Goal: Navigation & Orientation: Understand site structure

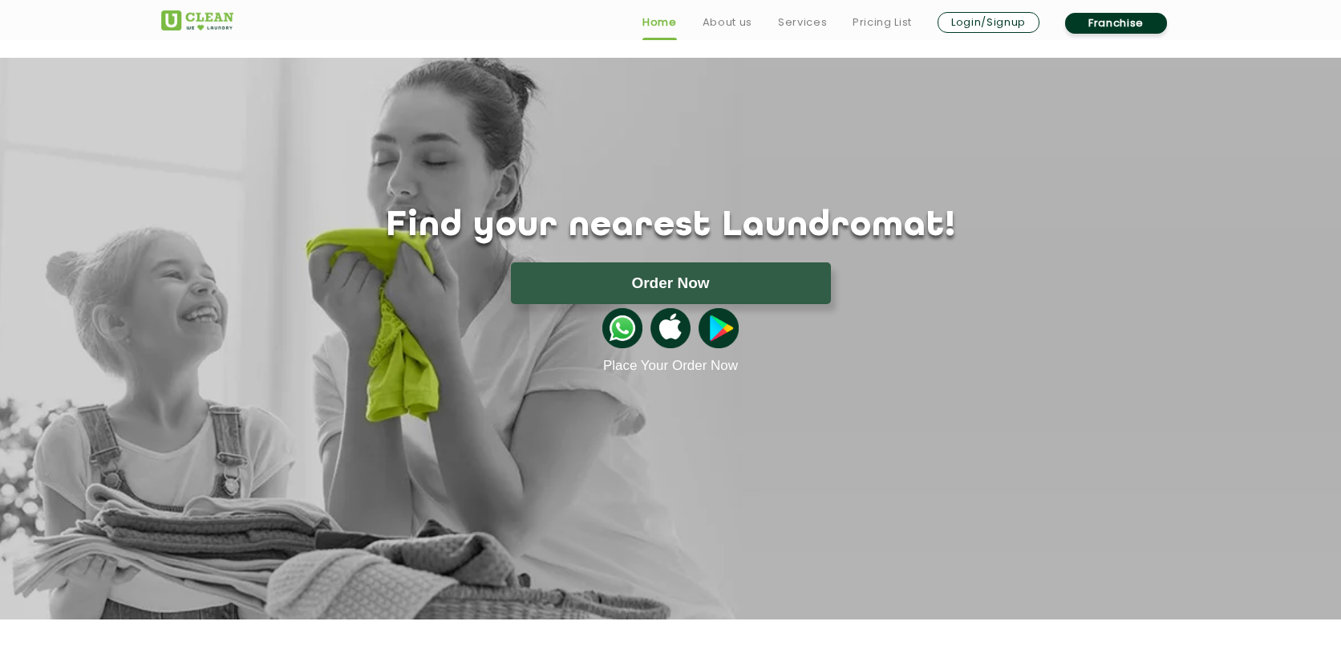
scroll to position [41, 0]
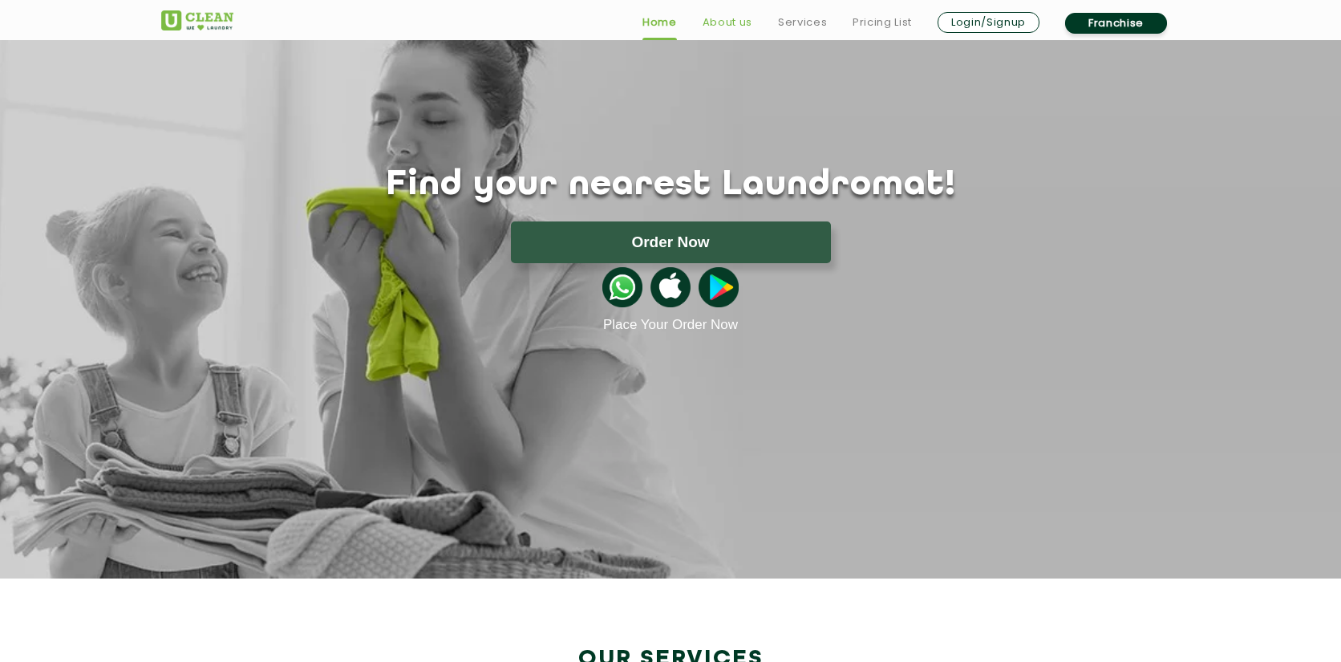
click at [734, 28] on link "About us" at bounding box center [728, 22] width 50 height 19
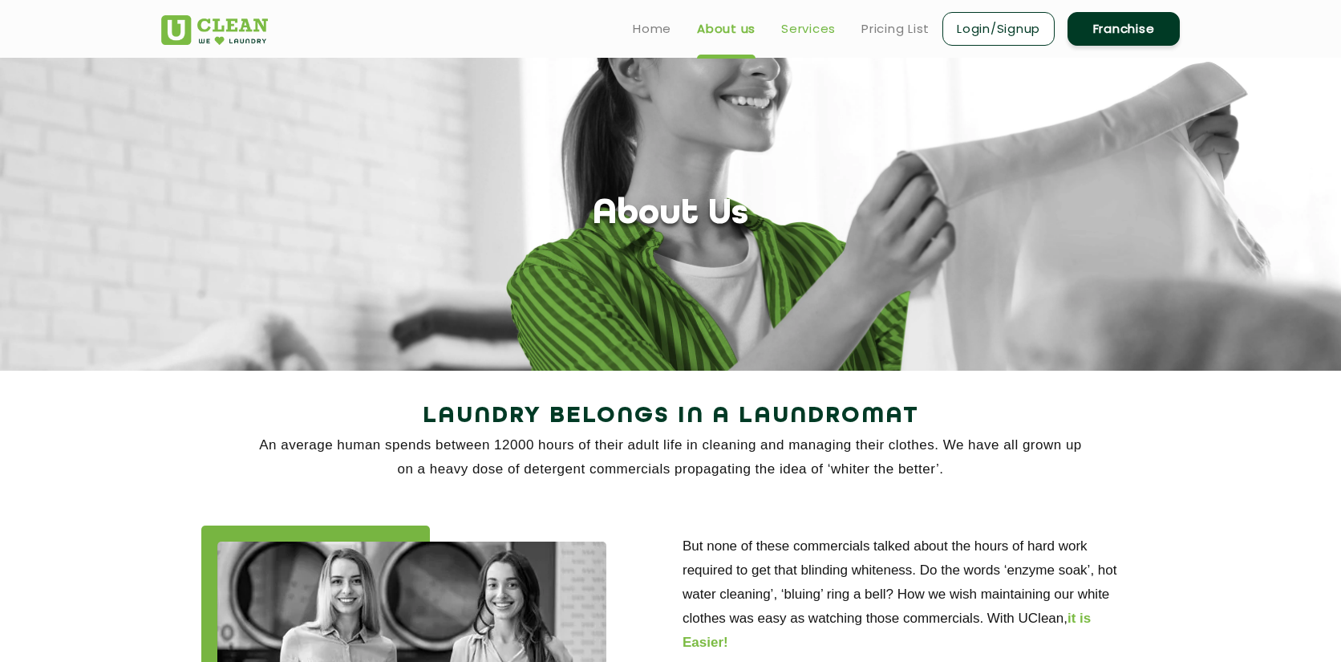
click at [816, 21] on link "Services" at bounding box center [808, 28] width 55 height 19
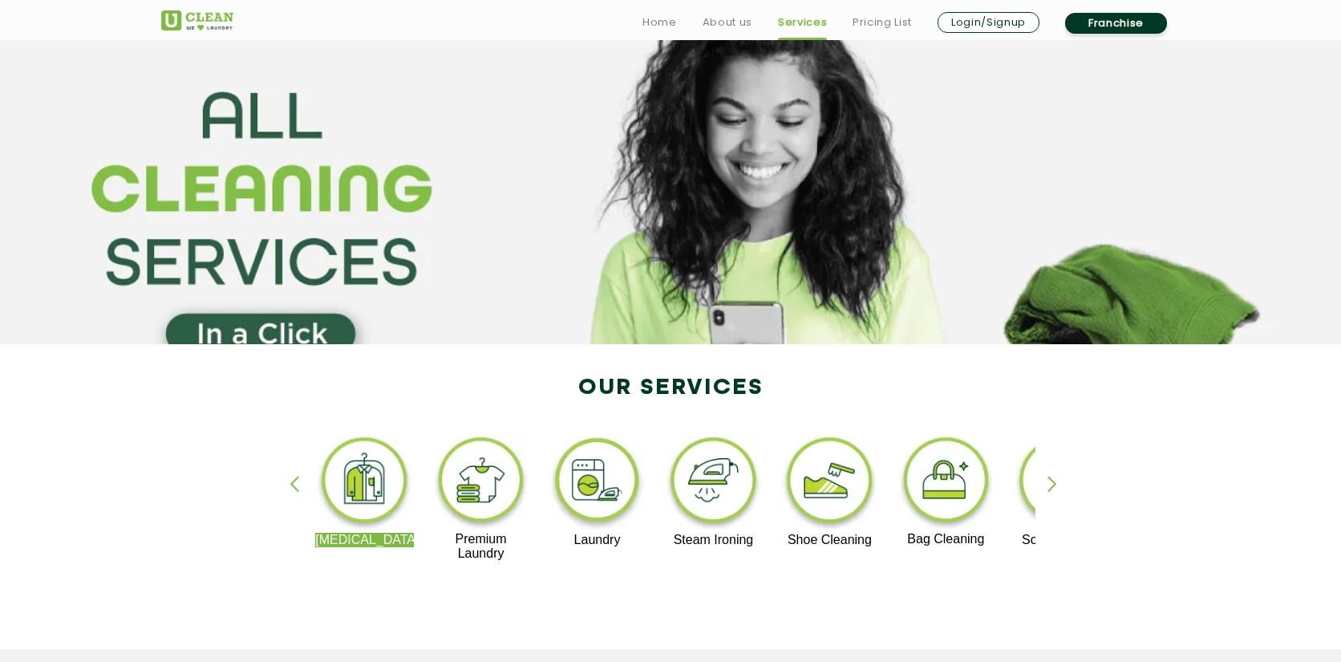
scroll to position [30, 0]
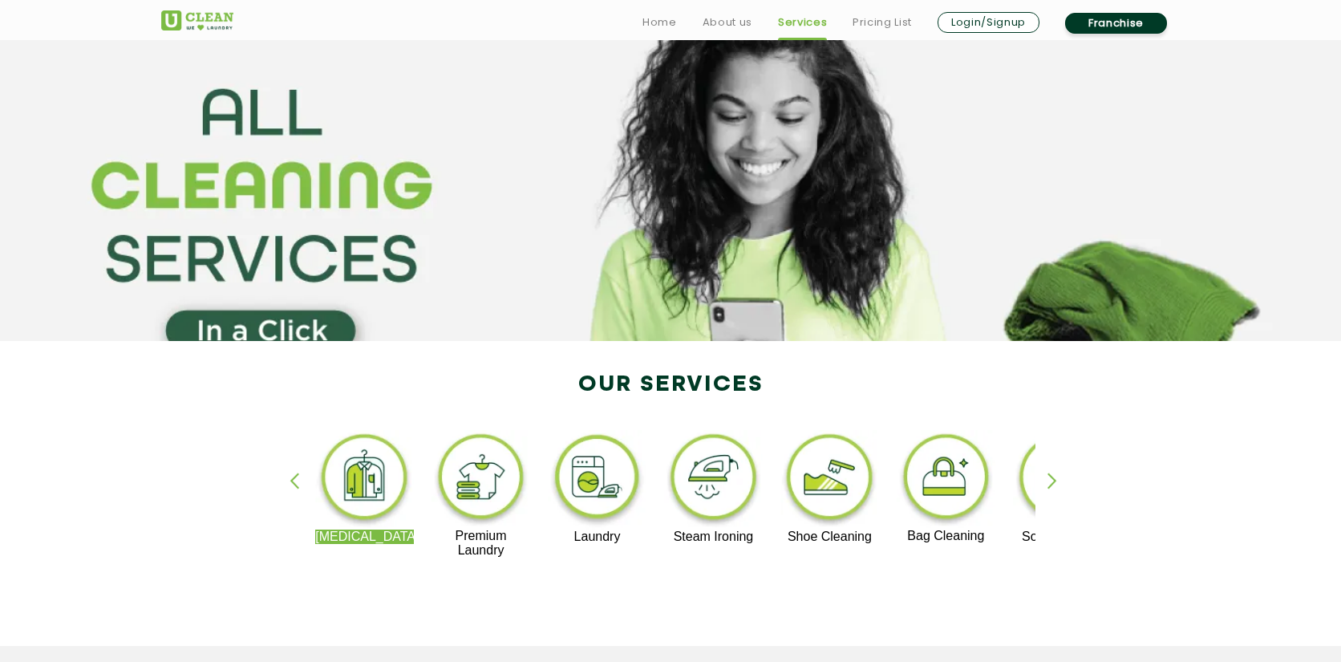
click at [1136, 31] on link "Franchise" at bounding box center [1116, 23] width 102 height 21
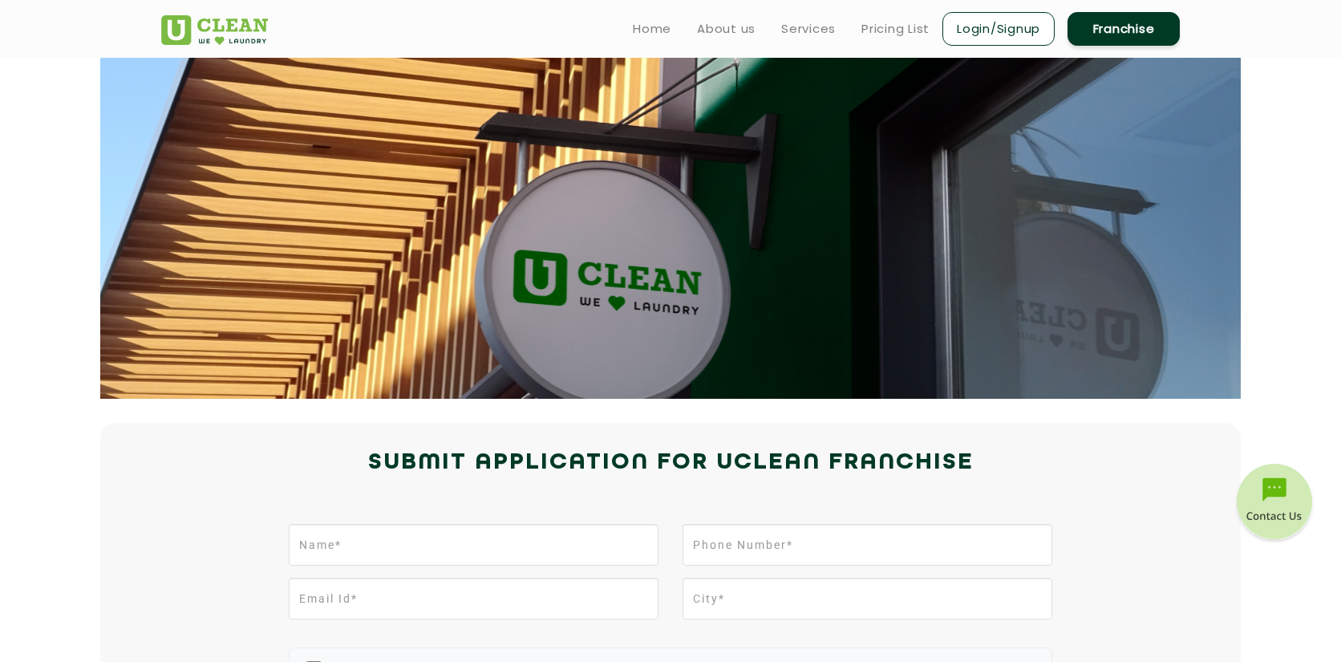
click at [612, 28] on div "Home About us Services Pricing List Login/Signup Franchise" at bounding box center [888, 25] width 608 height 43
click at [638, 28] on link "Home" at bounding box center [652, 28] width 38 height 19
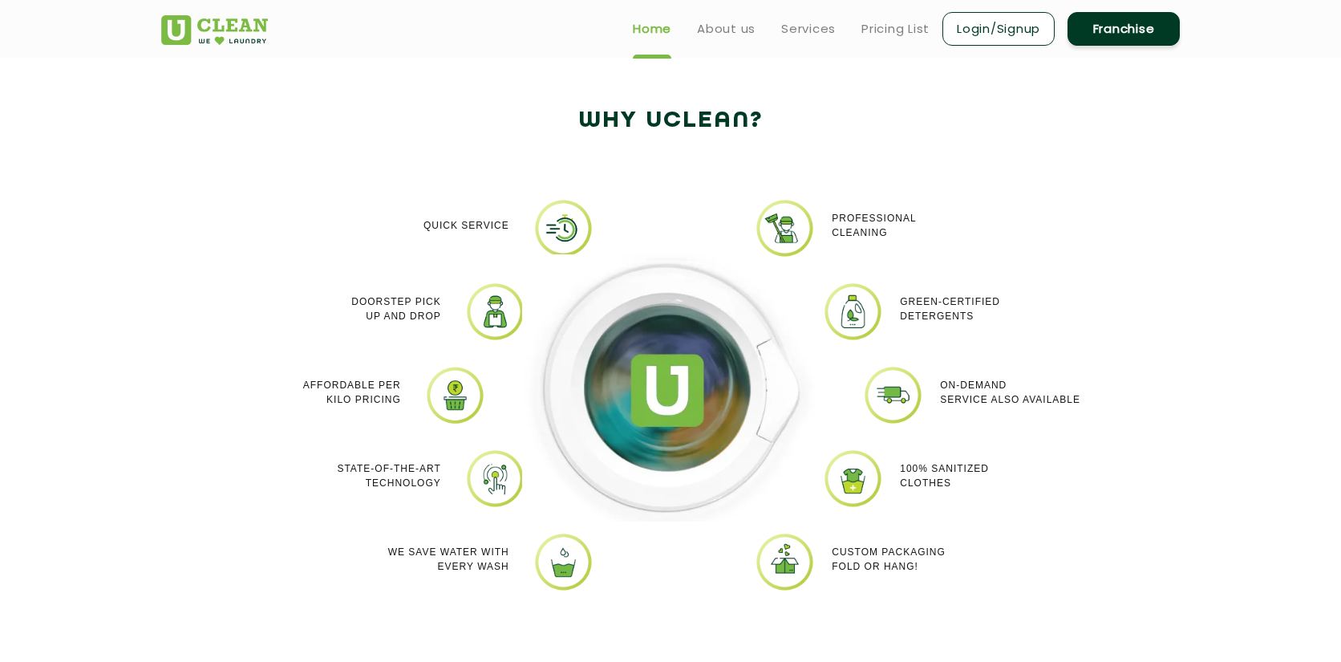
scroll to position [975, 0]
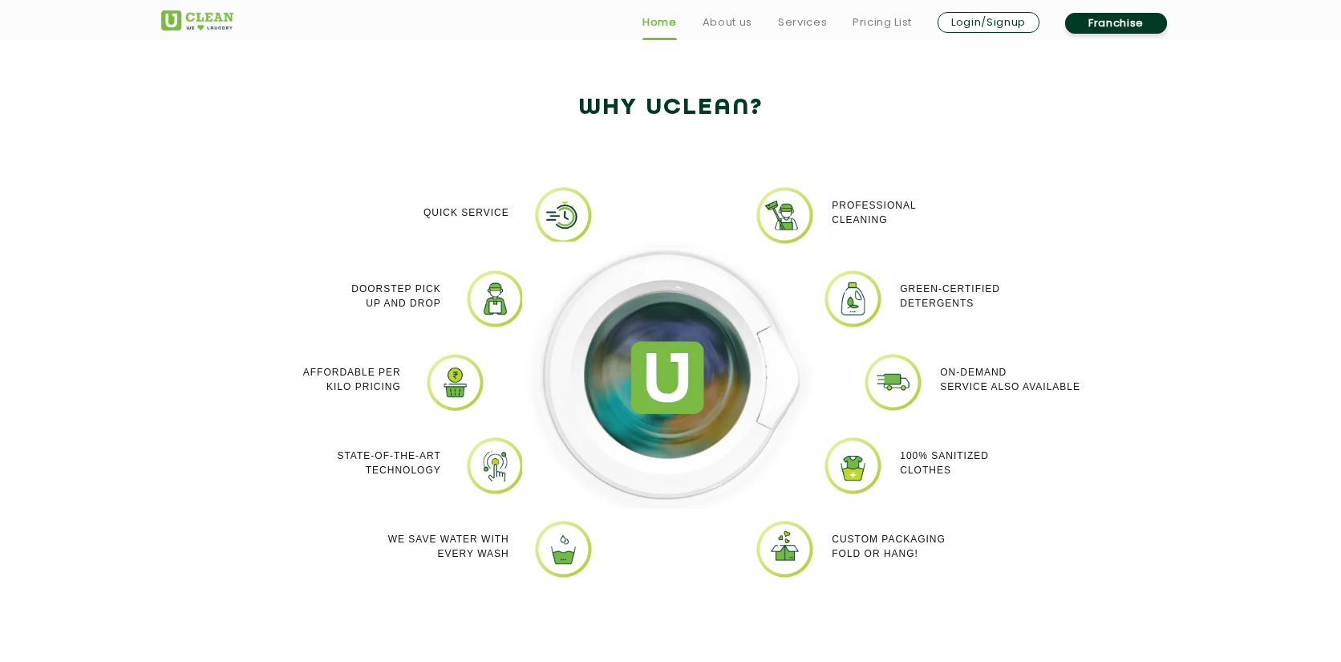
scroll to position [1332, 0]
